Goal: Task Accomplishment & Management: Manage account settings

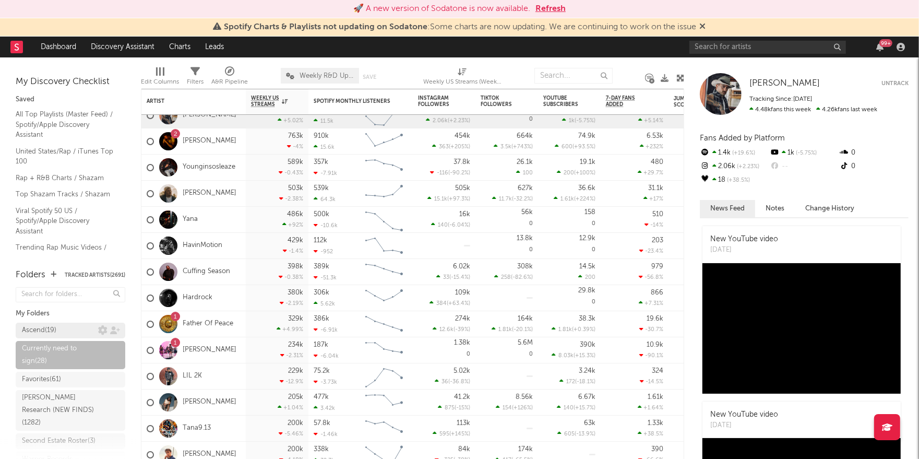
click at [68, 326] on div "Ascend ( 19 )" at bounding box center [60, 330] width 76 height 13
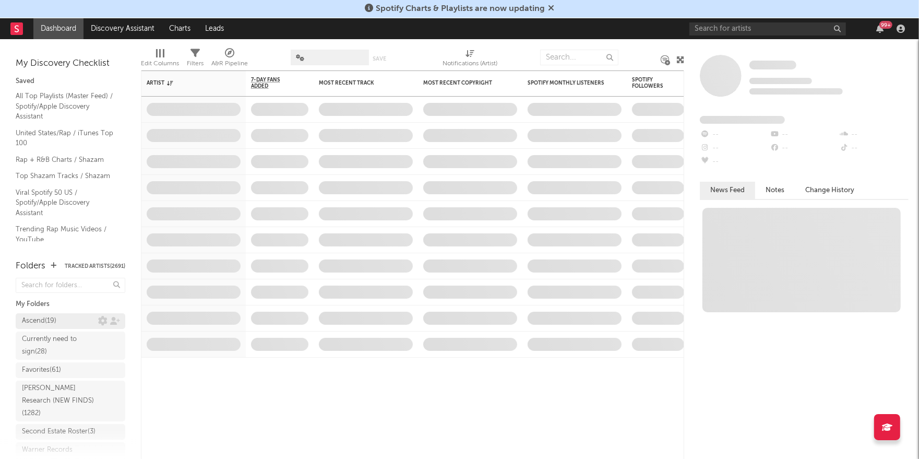
click at [62, 317] on div "Ascend ( 19 )" at bounding box center [60, 321] width 76 height 13
click at [901, 28] on icon "button" at bounding box center [900, 29] width 8 height 8
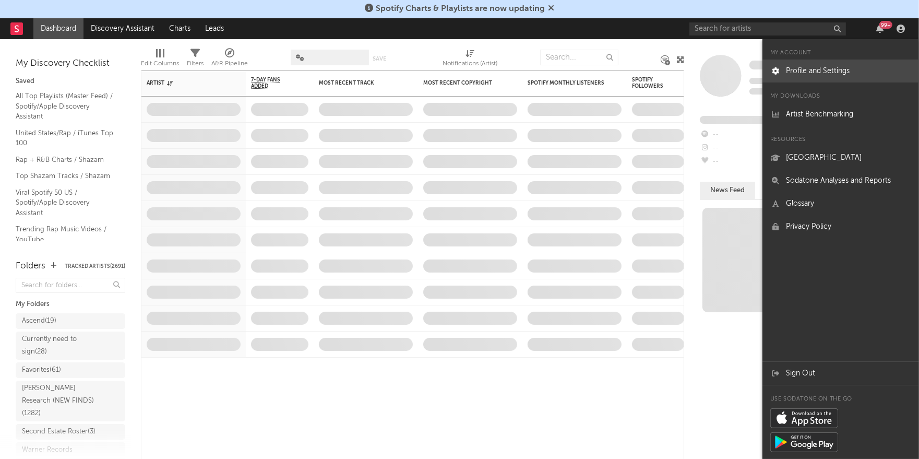
click at [847, 71] on link "Profile and Settings" at bounding box center [840, 70] width 157 height 23
select select "recorded_music"
select select "director_vp"
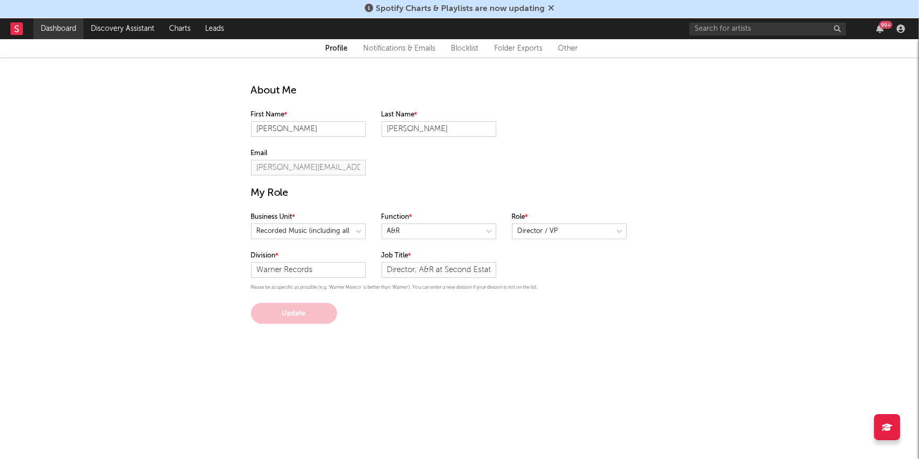
click at [51, 26] on link "Dashboard" at bounding box center [58, 28] width 50 height 21
